Goal: Information Seeking & Learning: Learn about a topic

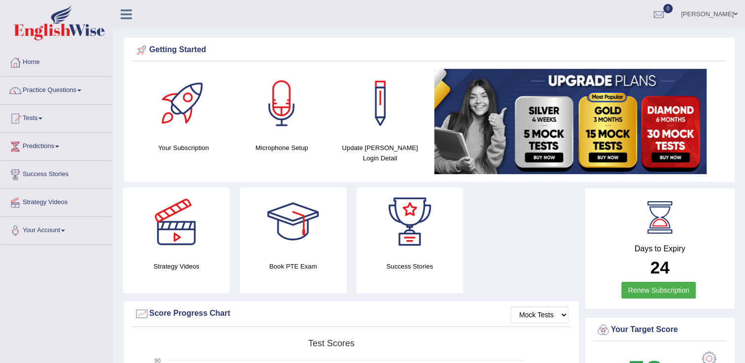
click at [80, 87] on link "Practice Questions" at bounding box center [56, 89] width 112 height 25
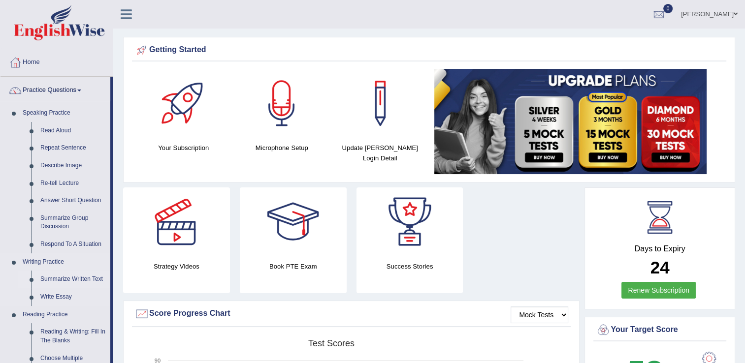
click at [61, 280] on link "Summarize Written Text" at bounding box center [73, 280] width 74 height 18
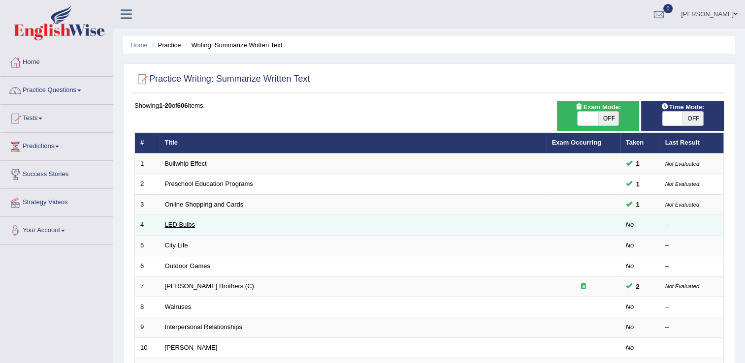
click at [181, 226] on link "LED Bulbs" at bounding box center [180, 224] width 30 height 7
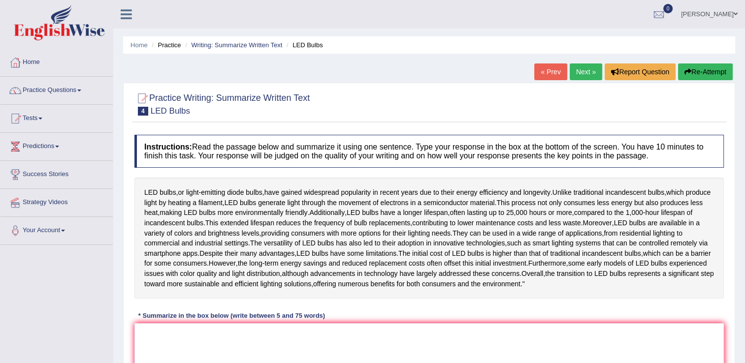
scroll to position [156, 0]
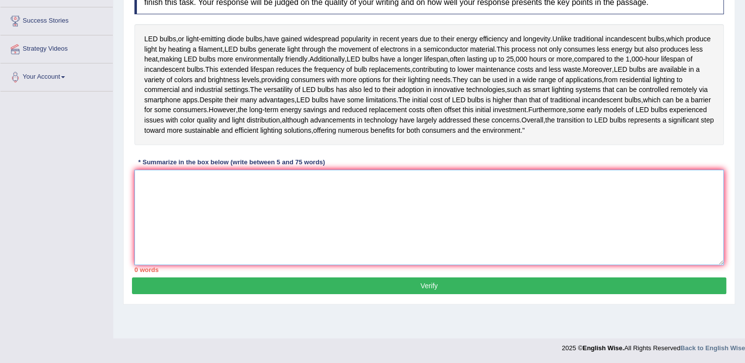
click at [608, 216] on textarea at bounding box center [429, 218] width 590 height 96
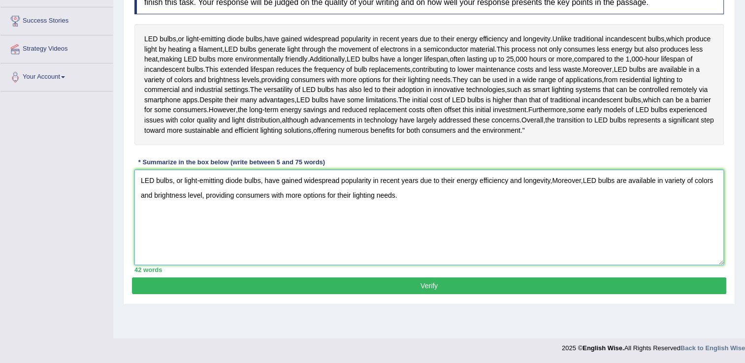
type textarea "LED bulbs, or light-emitting diode bulbs, have gained widespread popularity in …"
click at [452, 295] on button "Verify" at bounding box center [429, 286] width 594 height 17
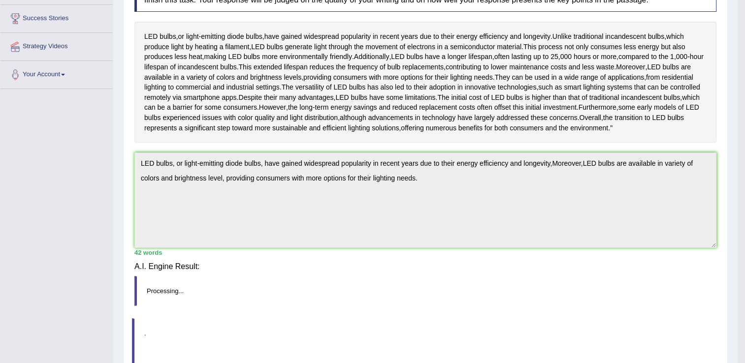
scroll to position [154, 0]
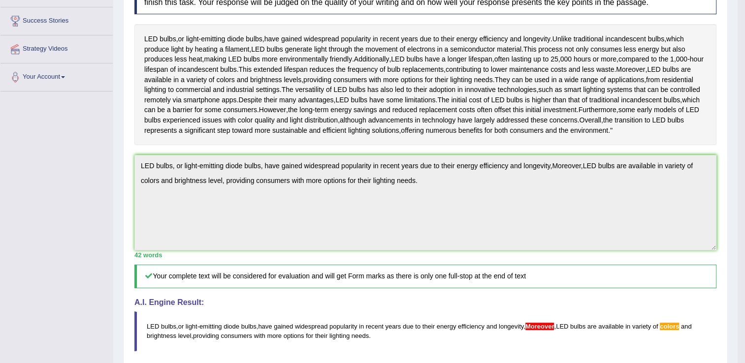
click at [745, 210] on html "Toggle navigation Home Practice Questions Speaking Practice Read Aloud Repeat S…" at bounding box center [372, 27] width 745 height 363
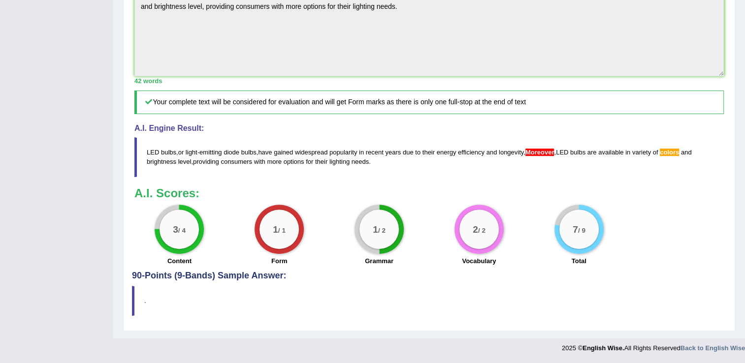
scroll to position [39, 0]
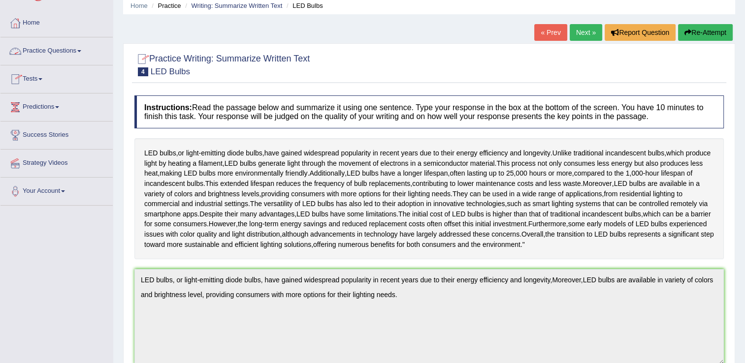
click at [75, 46] on link "Practice Questions" at bounding box center [56, 49] width 112 height 25
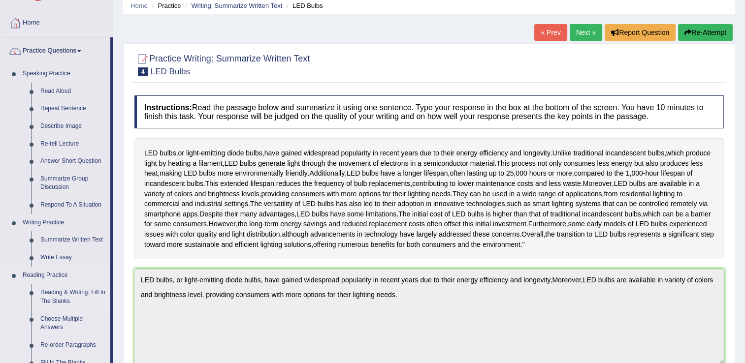
click at [69, 300] on link "Reading & Writing: Fill In The Blanks" at bounding box center [73, 297] width 74 height 26
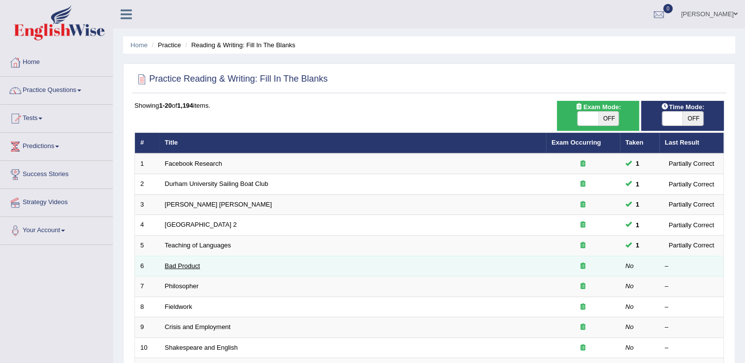
click at [185, 264] on link "Bad Product" at bounding box center [182, 265] width 35 height 7
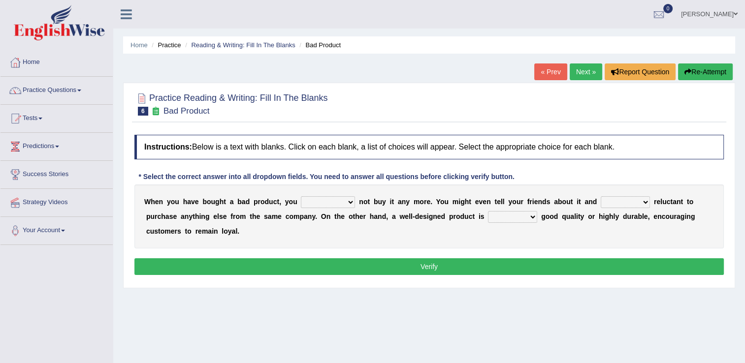
click at [337, 201] on select "would have should have should" at bounding box center [328, 203] width 54 height 12
select select "should"
click at [301, 197] on select "would have should have should" at bounding box center [328, 203] width 54 height 12
click at [609, 204] on select "is are be being" at bounding box center [625, 203] width 49 height 12
select select "is"
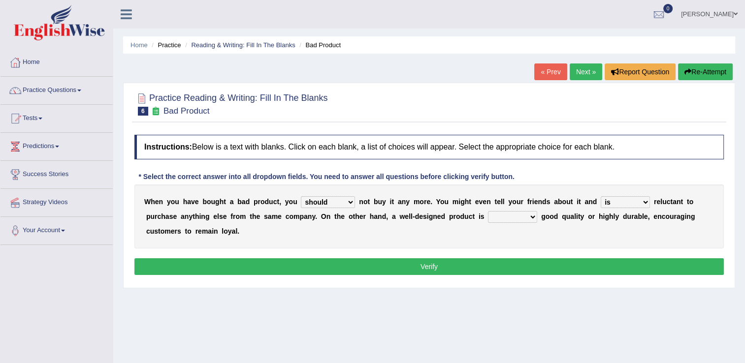
click at [601, 197] on select "is are be being" at bounding box center [625, 203] width 49 height 12
click at [488, 215] on select "both also neither either" at bounding box center [512, 217] width 49 height 12
select select "both"
click at [488, 211] on select "both also neither either" at bounding box center [512, 217] width 49 height 12
click at [462, 262] on button "Verify" at bounding box center [429, 267] width 590 height 17
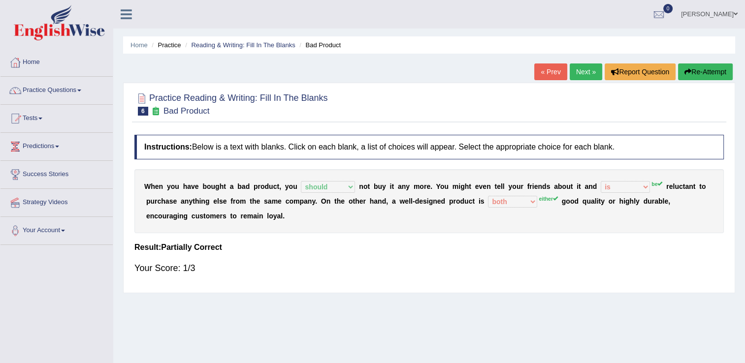
click at [580, 75] on link "Next »" at bounding box center [586, 72] width 33 height 17
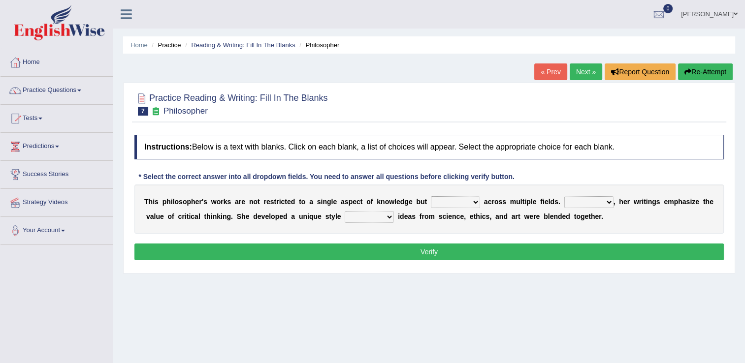
click at [453, 205] on select "constrain contain assemble extend" at bounding box center [455, 203] width 49 height 12
select select "contain"
click at [431, 197] on select "constrain contain assemble extend" at bounding box center [455, 203] width 49 height 12
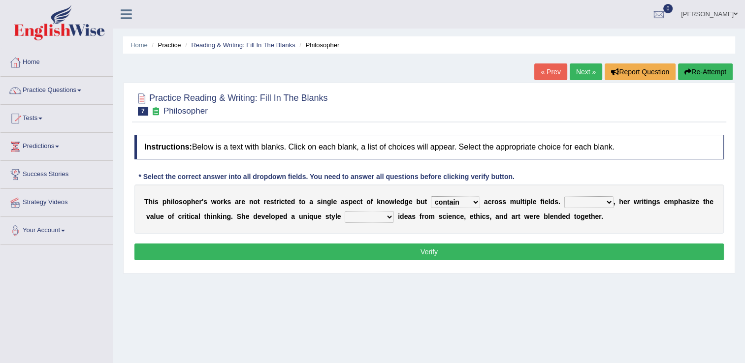
click at [581, 204] on select "Rather So Moreover Likely" at bounding box center [588, 203] width 49 height 12
select select "Moreover"
click at [564, 197] on select "Rather So Moreover Likely" at bounding box center [588, 203] width 49 height 12
click at [348, 216] on select "in that that which in which" at bounding box center [369, 217] width 49 height 12
select select "in which"
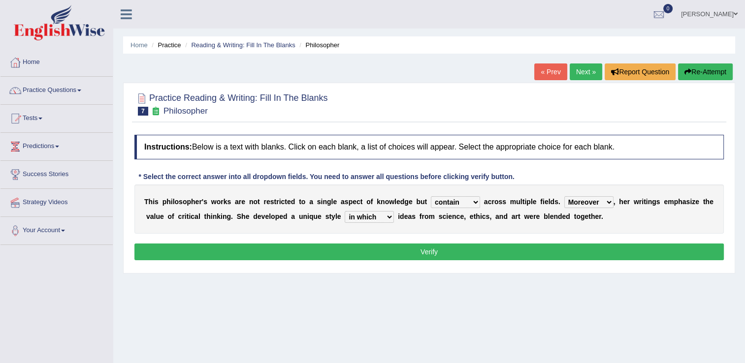
click at [345, 211] on select "in that that which in which" at bounding box center [369, 217] width 49 height 12
click at [352, 245] on button "Verify" at bounding box center [429, 252] width 590 height 17
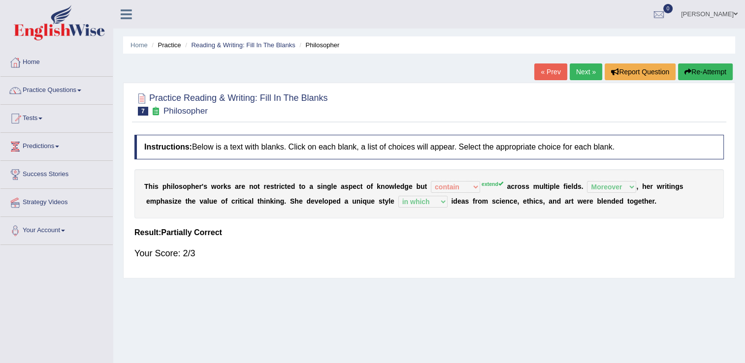
click at [580, 72] on link "Next »" at bounding box center [586, 72] width 33 height 17
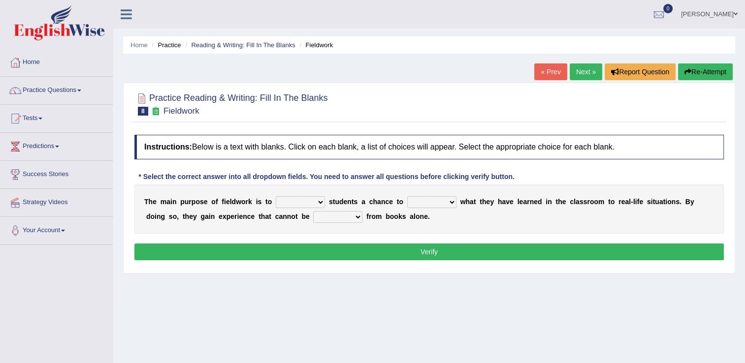
click at [314, 205] on select "resemble stow rave offer" at bounding box center [300, 203] width 49 height 12
select select "resemble"
click at [276, 197] on select "resemble stow rave offer" at bounding box center [300, 203] width 49 height 12
click at [440, 202] on select "compare align apply dismount" at bounding box center [431, 203] width 49 height 12
select select "apply"
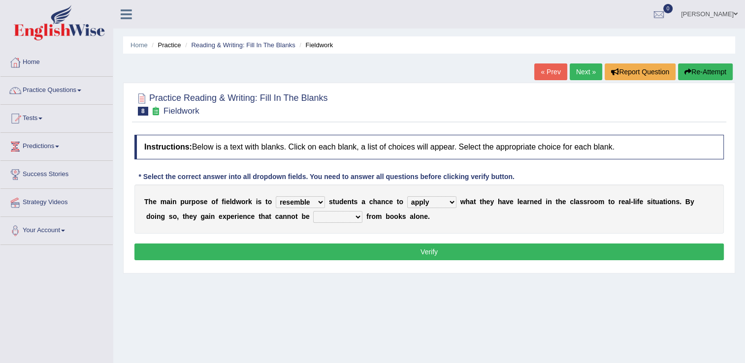
click at [407, 197] on select "compare align apply dismount" at bounding box center [431, 203] width 49 height 12
click at [314, 200] on select "resemble stow rave offer" at bounding box center [300, 203] width 49 height 12
click at [356, 228] on div "T h e m a i n p u r p o s e o f f i e l d w o r k i s t o resemble stow rave of…" at bounding box center [429, 209] width 590 height 49
click at [313, 217] on select "originated prepared obtained touted" at bounding box center [337, 217] width 49 height 12
select select "touted"
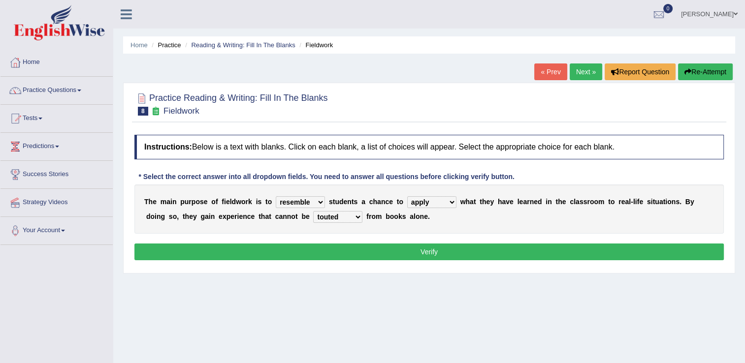
click at [313, 211] on select "originated prepared obtained touted" at bounding box center [337, 217] width 49 height 12
click at [338, 248] on button "Verify" at bounding box center [429, 252] width 590 height 17
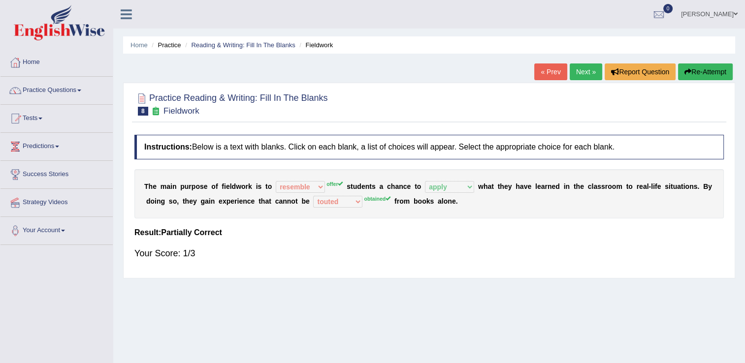
click at [583, 74] on link "Next »" at bounding box center [586, 72] width 33 height 17
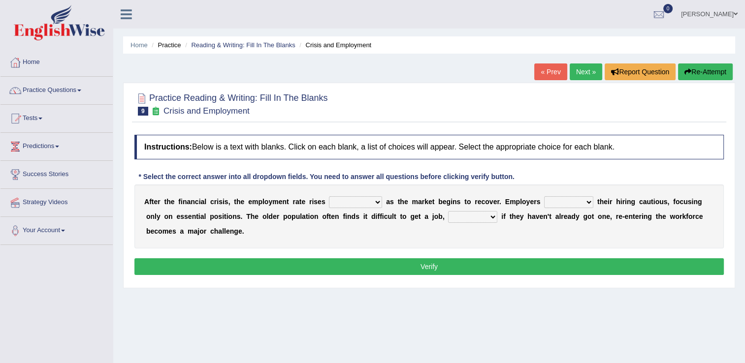
click at [362, 204] on select "normally conversely strenuously sharply" at bounding box center [355, 203] width 53 height 12
select select "normally"
click at [329, 197] on select "normally conversely strenuously sharply" at bounding box center [355, 203] width 53 height 12
click at [564, 202] on select "keeping kept keep are kept" at bounding box center [568, 203] width 49 height 12
select select "are kept"
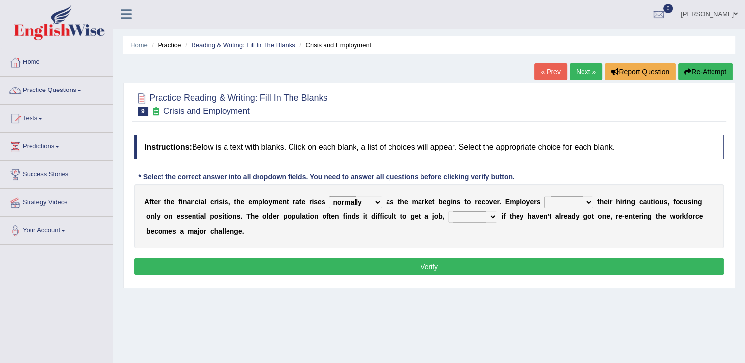
click at [544, 197] on select "keeping kept keep are kept" at bounding box center [568, 203] width 49 height 12
click at [448, 217] on select "although while then because" at bounding box center [472, 217] width 49 height 12
select select "because"
click at [448, 211] on select "although while then because" at bounding box center [472, 217] width 49 height 12
click at [414, 263] on button "Verify" at bounding box center [429, 267] width 590 height 17
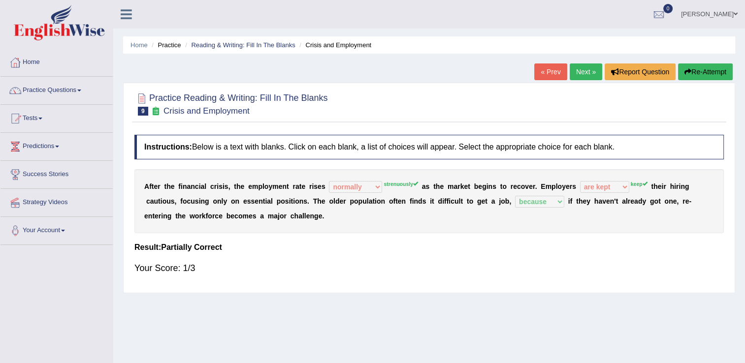
click at [576, 70] on link "Next »" at bounding box center [586, 72] width 33 height 17
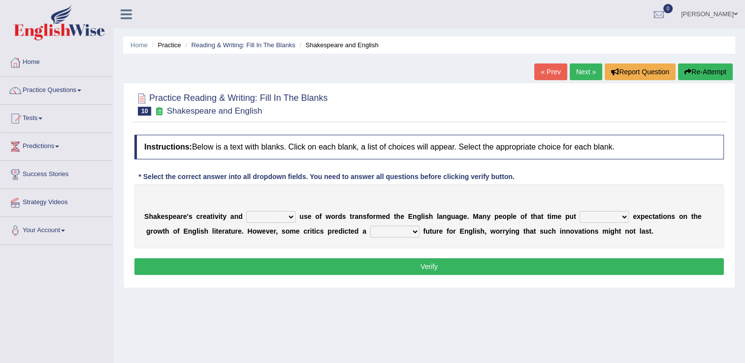
click at [282, 217] on select "idealized intensive fancied inventive" at bounding box center [270, 217] width 49 height 12
select select "idealized"
click at [246, 211] on select "idealized intensive fancied inventive" at bounding box center [270, 217] width 49 height 12
click at [593, 218] on select "wide much high more" at bounding box center [604, 217] width 49 height 12
select select "high"
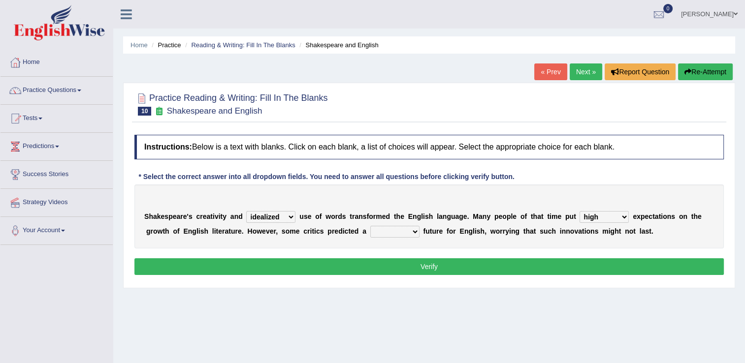
click at [580, 211] on select "wide much high more" at bounding box center [604, 217] width 49 height 12
click at [370, 234] on select "monetary promising irresistible daunting" at bounding box center [394, 232] width 49 height 12
select select "daunting"
click at [370, 226] on select "monetary promising irresistible daunting" at bounding box center [394, 232] width 49 height 12
click at [401, 265] on button "Verify" at bounding box center [429, 267] width 590 height 17
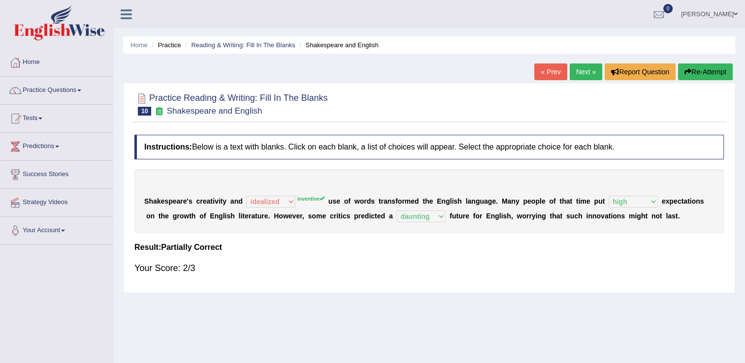
click at [579, 76] on link "Next »" at bounding box center [586, 72] width 33 height 17
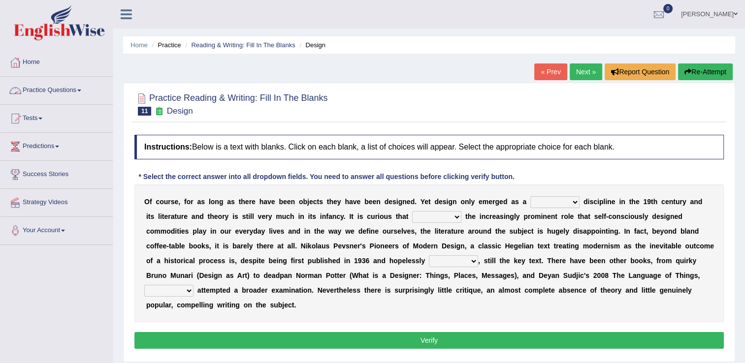
click at [80, 86] on link "Practice Questions" at bounding box center [56, 89] width 112 height 25
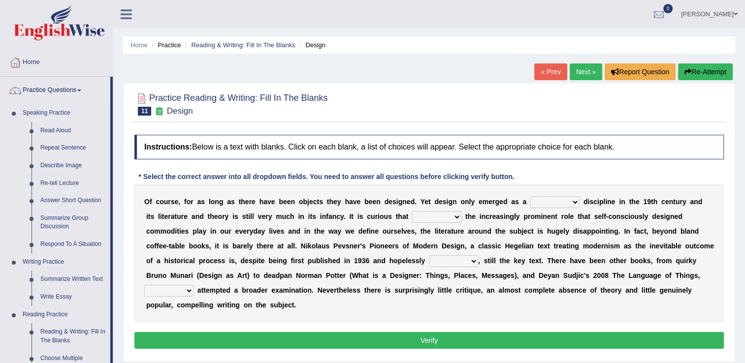
click at [110, 316] on li "Practice Questions Speaking Practice Read Aloud Repeat Sentence Describe Image …" at bounding box center [56, 354] width 112 height 554
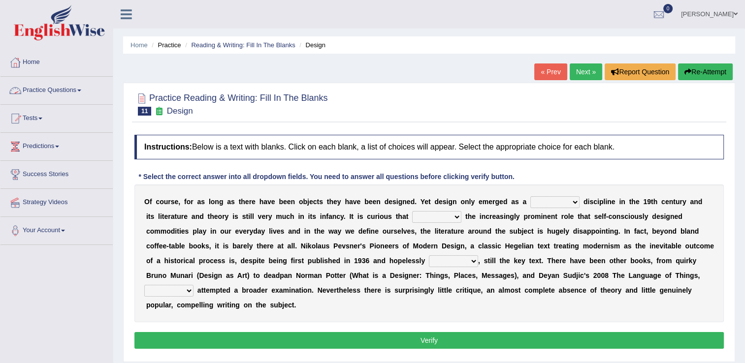
click at [81, 91] on span at bounding box center [79, 91] width 4 height 2
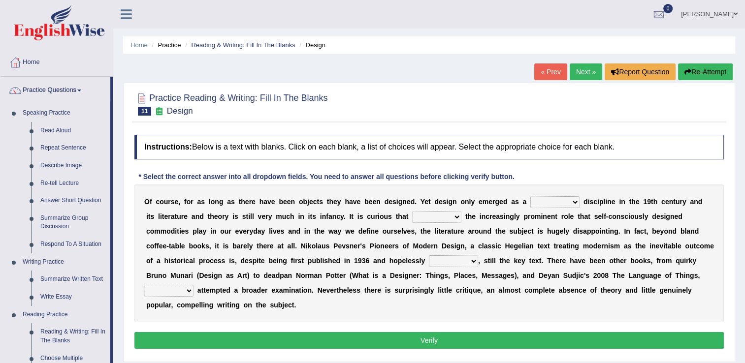
scroll to position [318, 0]
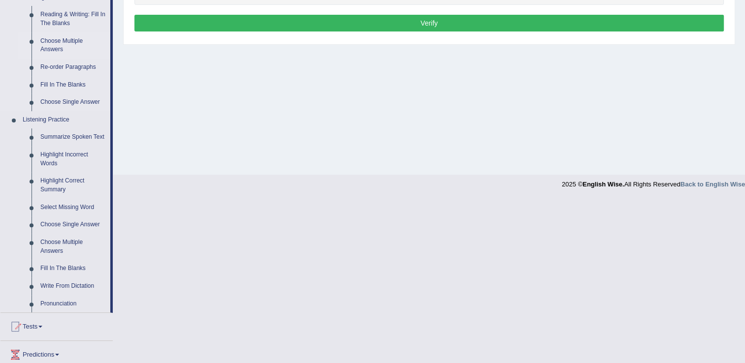
click at [51, 46] on link "Choose Multiple Answers" at bounding box center [73, 46] width 74 height 26
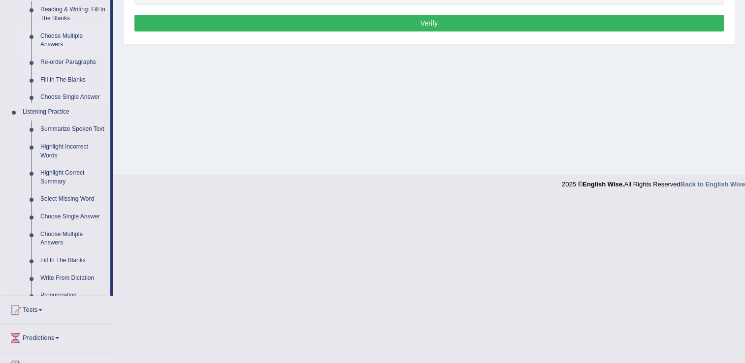
scroll to position [154, 0]
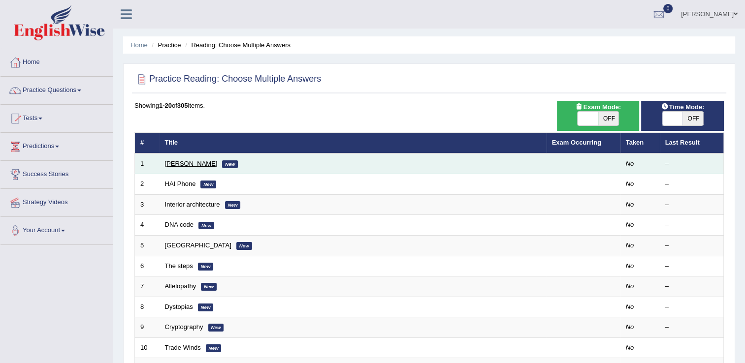
click at [172, 164] on link "[PERSON_NAME]" at bounding box center [191, 163] width 53 height 7
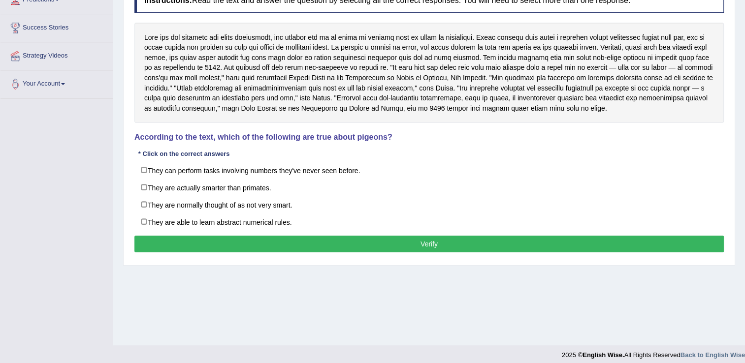
scroll to position [154, 0]
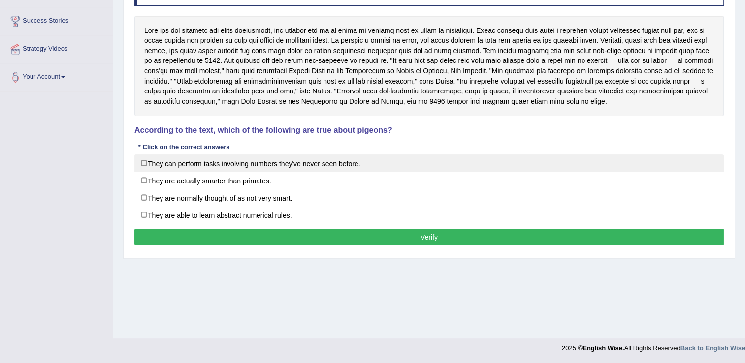
click at [144, 163] on label "They can perform tasks involving numbers they've never seen before." at bounding box center [429, 164] width 590 height 18
checkbox input "true"
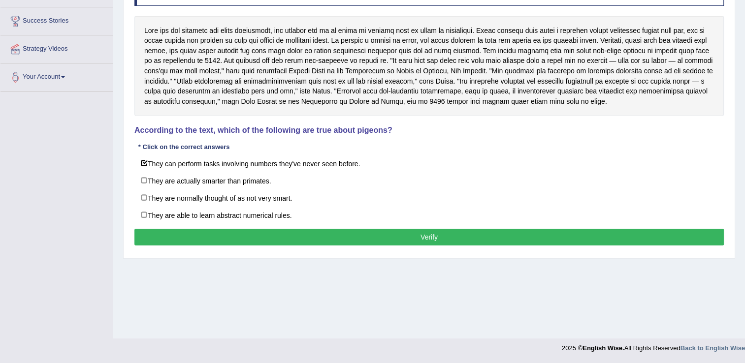
click at [201, 231] on button "Verify" at bounding box center [429, 237] width 590 height 17
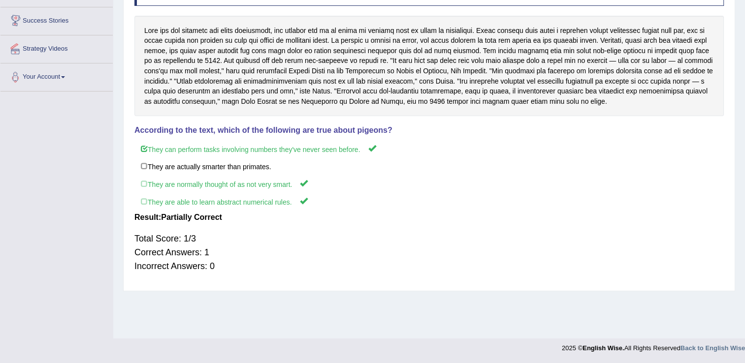
click at [114, 18] on div "Home Practice Reading: Choose Multiple Answers [PERSON_NAME] Next » Report Ques…" at bounding box center [429, 92] width 632 height 492
click at [118, 9] on div "Home Practice Reading: Choose Multiple Answers [PERSON_NAME] Next » Report Ques…" at bounding box center [429, 92] width 632 height 492
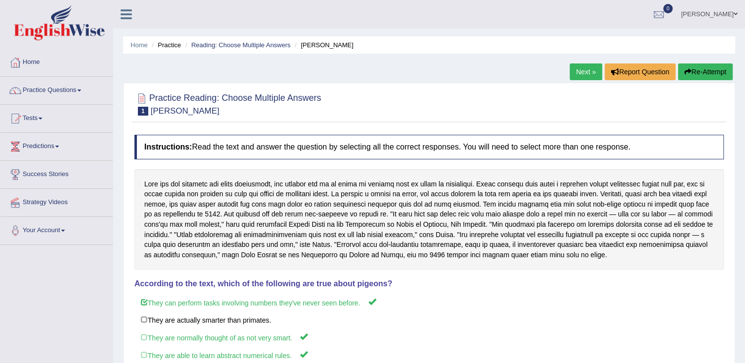
click at [37, 118] on link "Tests" at bounding box center [56, 117] width 112 height 25
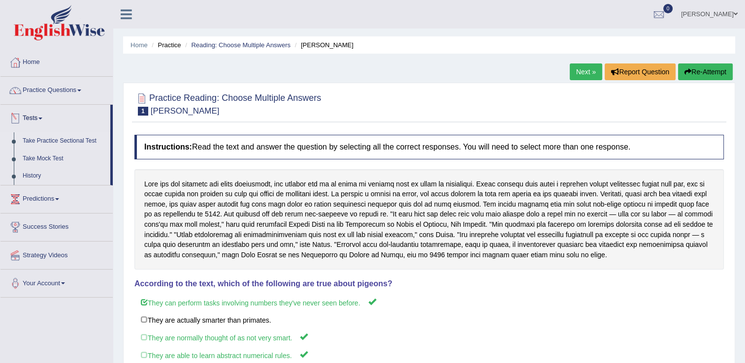
click at [46, 141] on link "Take Practice Sectional Test" at bounding box center [64, 141] width 92 height 18
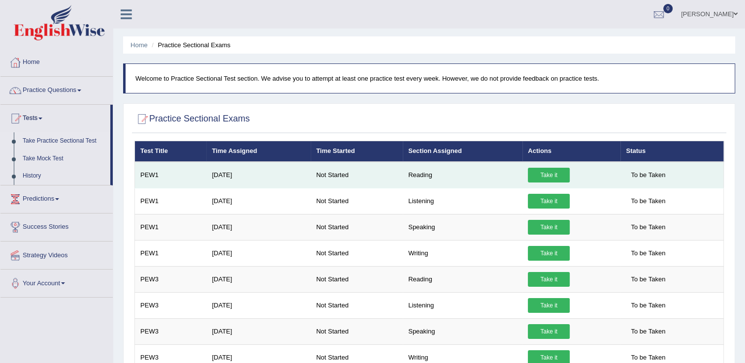
click at [538, 176] on link "Take it" at bounding box center [549, 175] width 42 height 15
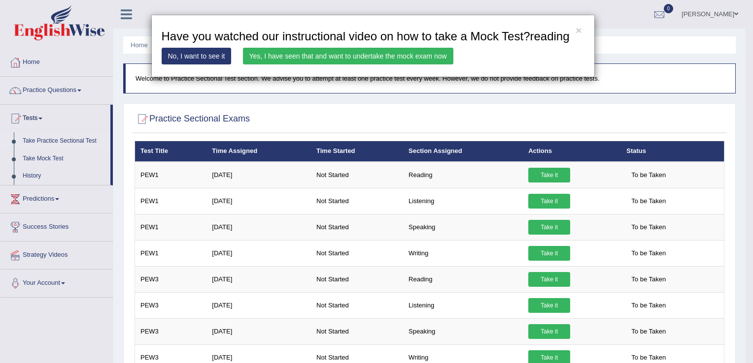
click at [193, 52] on link "No, I want to see it" at bounding box center [197, 56] width 70 height 17
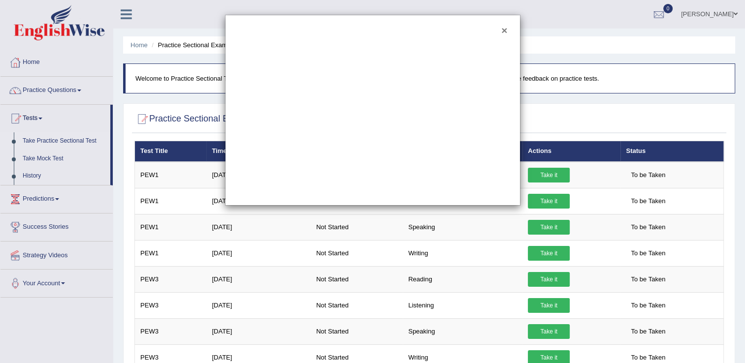
click at [504, 29] on button "×" at bounding box center [504, 30] width 6 height 10
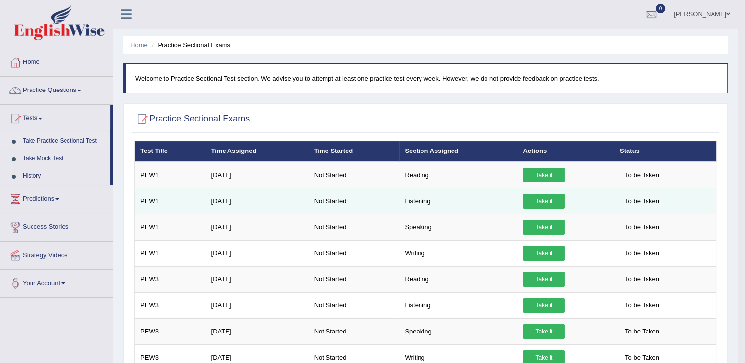
click at [534, 200] on link "Take it" at bounding box center [544, 201] width 42 height 15
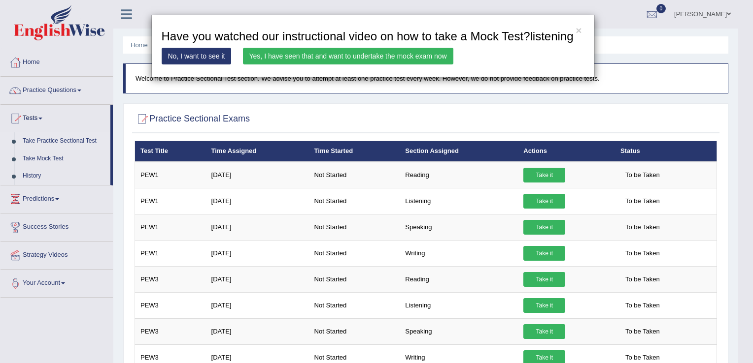
click at [211, 58] on link "No, I want to see it" at bounding box center [197, 56] width 70 height 17
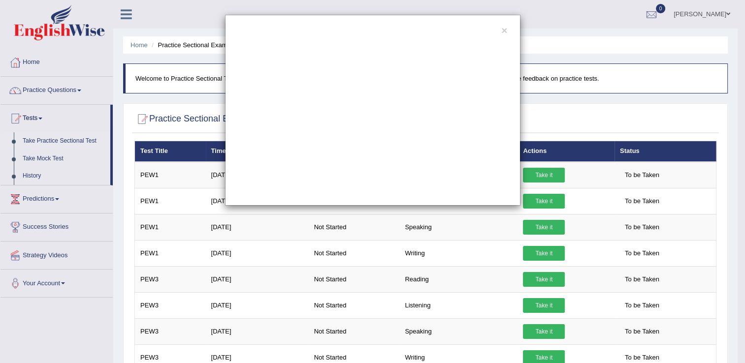
click at [508, 28] on div "×" at bounding box center [372, 110] width 295 height 191
click at [505, 31] on button "×" at bounding box center [504, 30] width 6 height 10
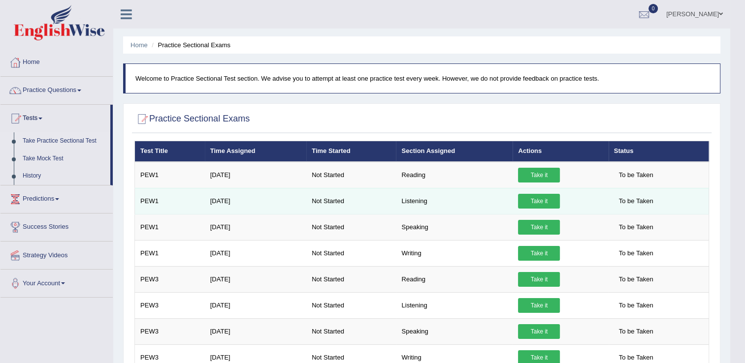
click at [527, 197] on link "Take it" at bounding box center [539, 201] width 42 height 15
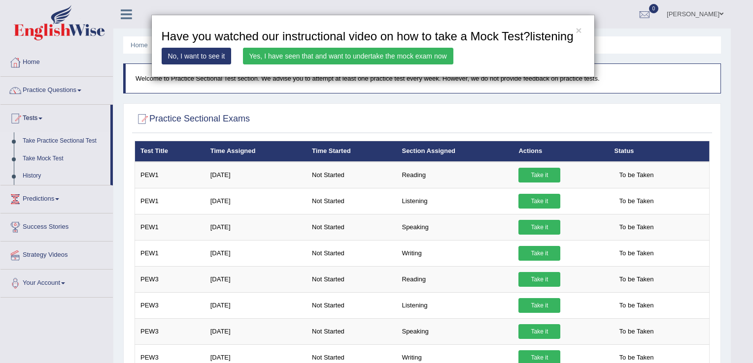
click at [172, 56] on link "No, I want to see it" at bounding box center [197, 56] width 70 height 17
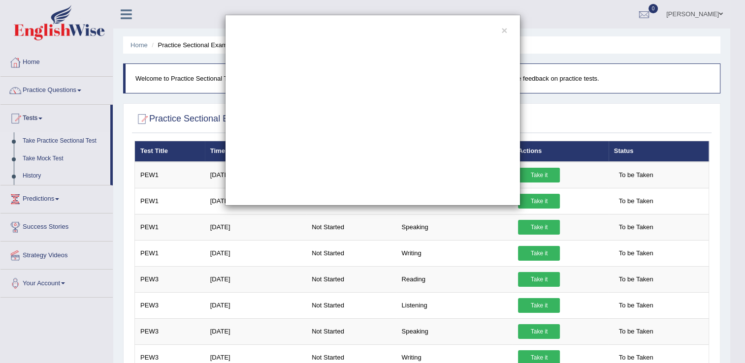
click at [501, 30] on div "×" at bounding box center [372, 110] width 295 height 191
click at [505, 31] on button "×" at bounding box center [504, 30] width 6 height 10
